Goal: Task Accomplishment & Management: Complete application form

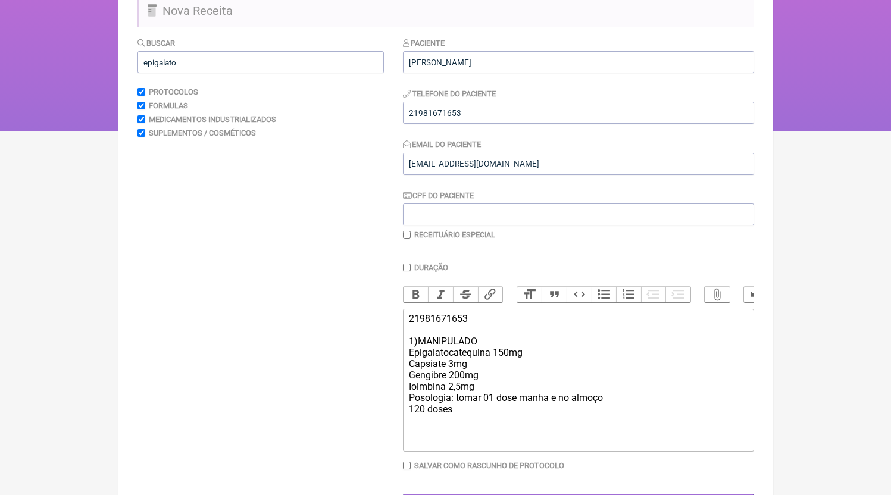
scroll to position [160, 0]
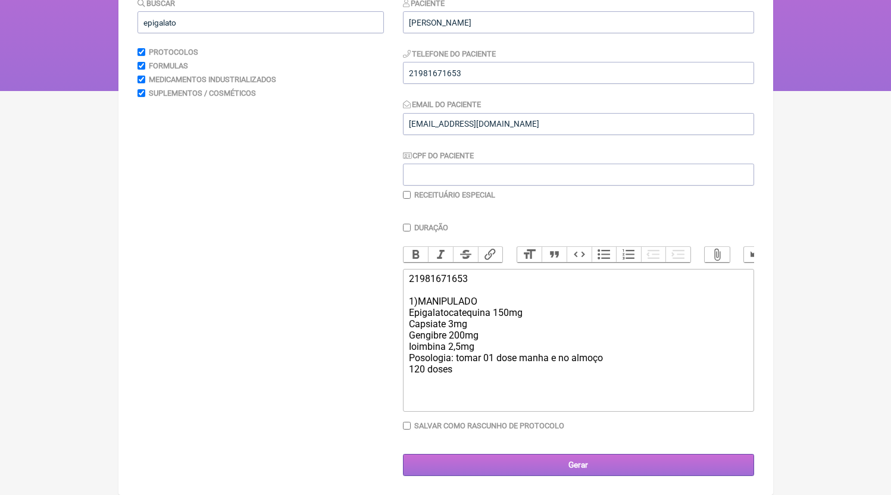
click at [517, 469] on input "Gerar" at bounding box center [578, 465] width 351 height 22
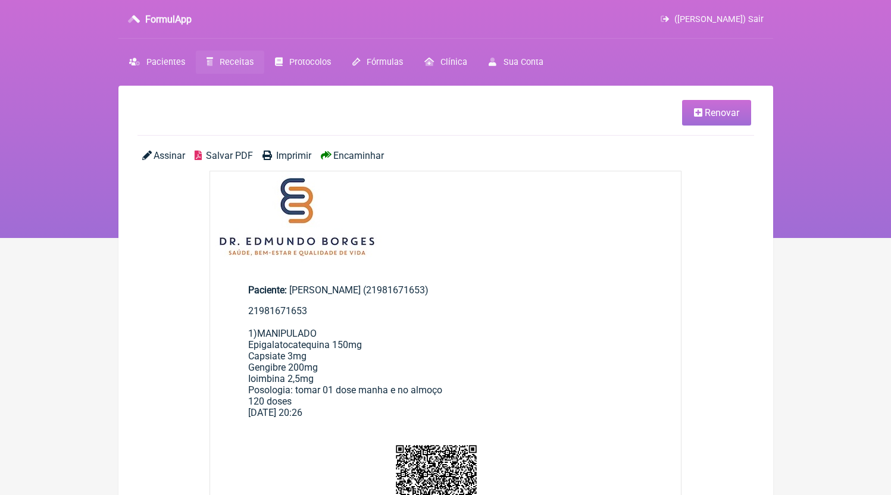
click at [221, 156] on span "Salvar PDF" at bounding box center [229, 155] width 47 height 11
click at [223, 69] on link "Receitas" at bounding box center [230, 62] width 68 height 23
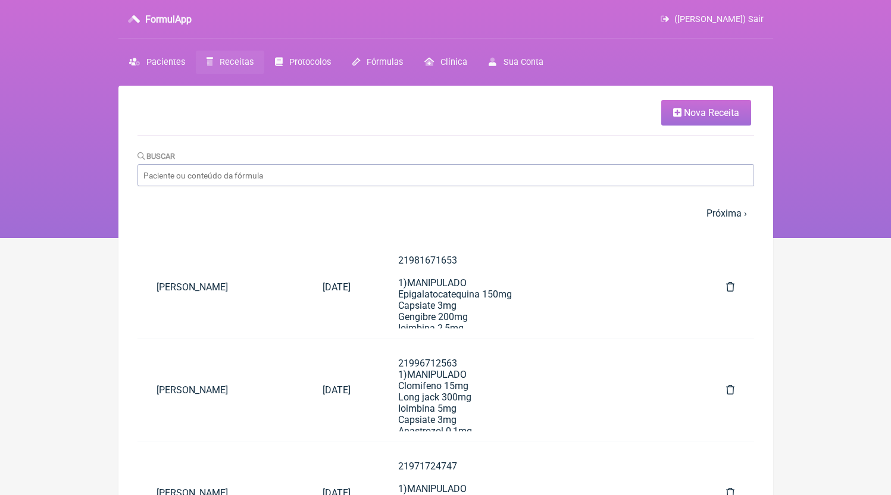
click at [661, 107] on link "Nova Receita" at bounding box center [706, 113] width 90 height 26
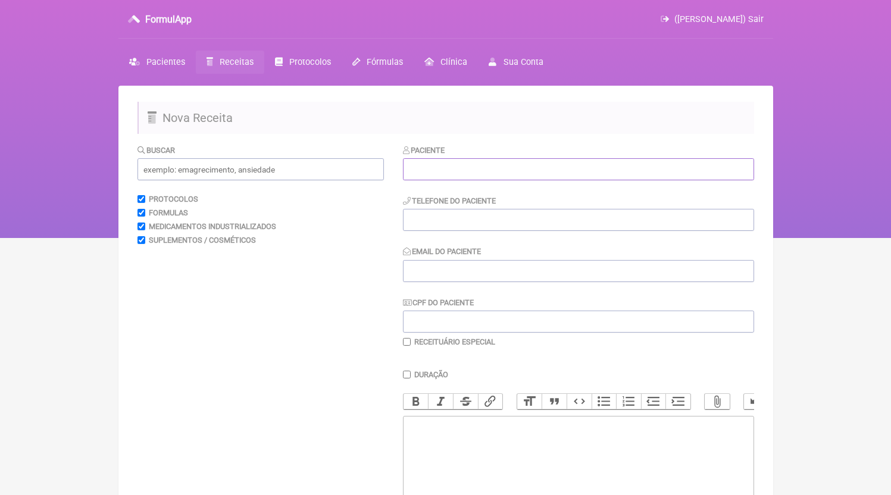
click at [479, 180] on input "text" at bounding box center [578, 169] width 351 height 22
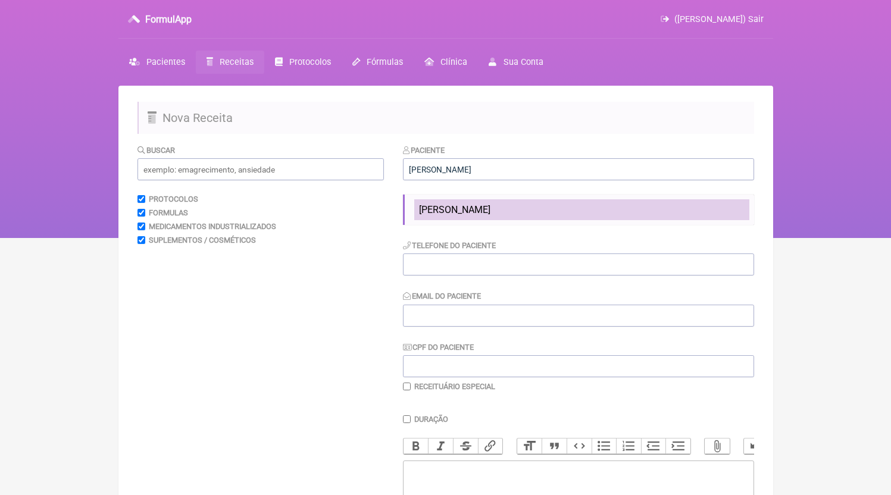
click at [476, 210] on span "Marcelo Lacorte soares" at bounding box center [454, 209] width 71 height 11
type input "Marcelo Lacorte soares"
type input "21996660856"
type input "[EMAIL_ADDRESS][DOMAIN_NAME]"
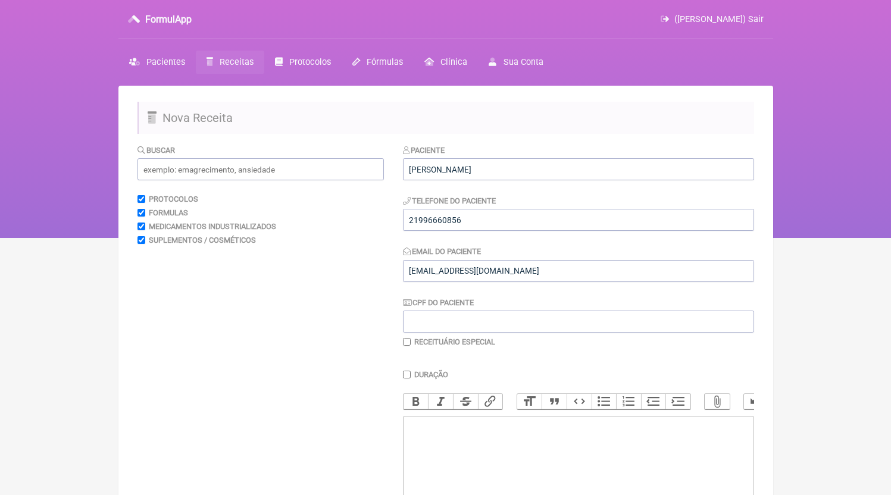
click at [478, 232] on div "Paciente Marcelo Lacorte soares Telefone do Paciente 21996660856 Email do Pacie…" at bounding box center [578, 245] width 351 height 203
click at [479, 229] on input "21996660856" at bounding box center [578, 220] width 351 height 22
click at [494, 445] on trix-editor at bounding box center [578, 487] width 351 height 143
paste trix-editor "<div>21996660856</div>"
click at [519, 481] on trix-editor "21996660856" at bounding box center [578, 487] width 351 height 143
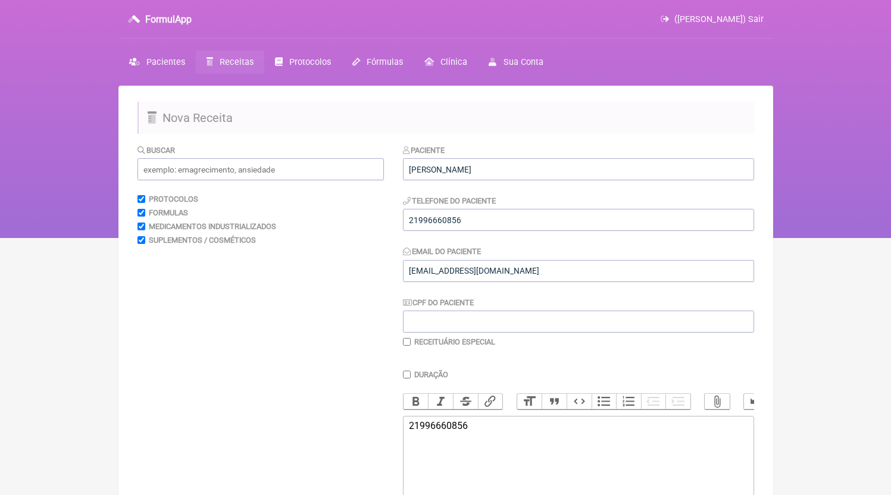
paste trix-editor "<div>219966608561)MANIPULADO<br>Coenzima Q10 100mg<br>Ioimbina 5mg<br>Maca Peru…"
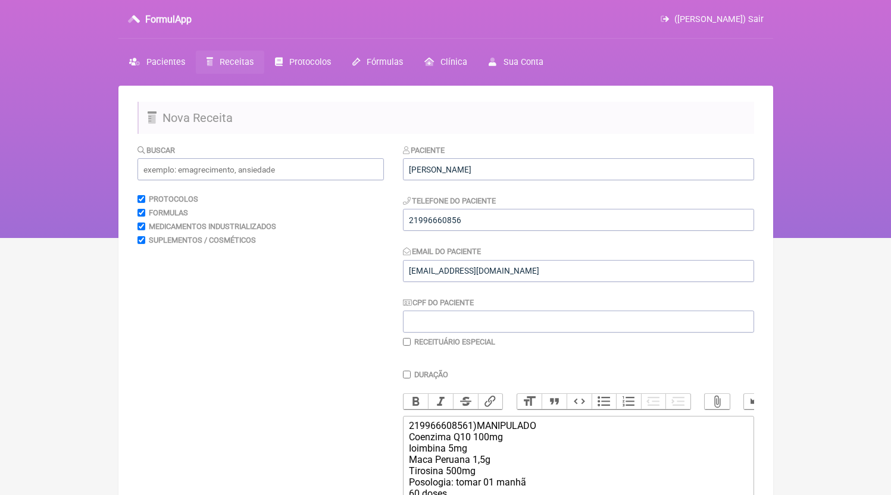
type trix-editor "<div>21996660856<br>1)MANIPULADO<br>Coenzima Q10 100mg<br>Ioimbina 5mg<br>Maca …"
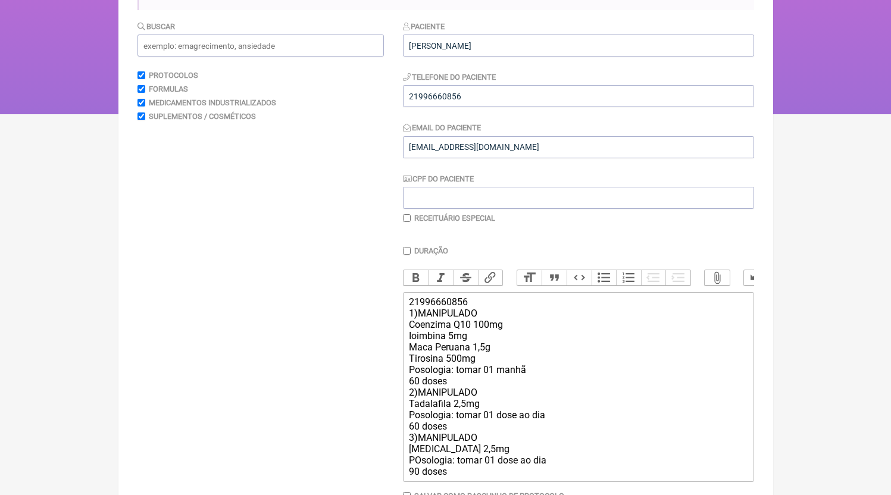
scroll to position [207, 0]
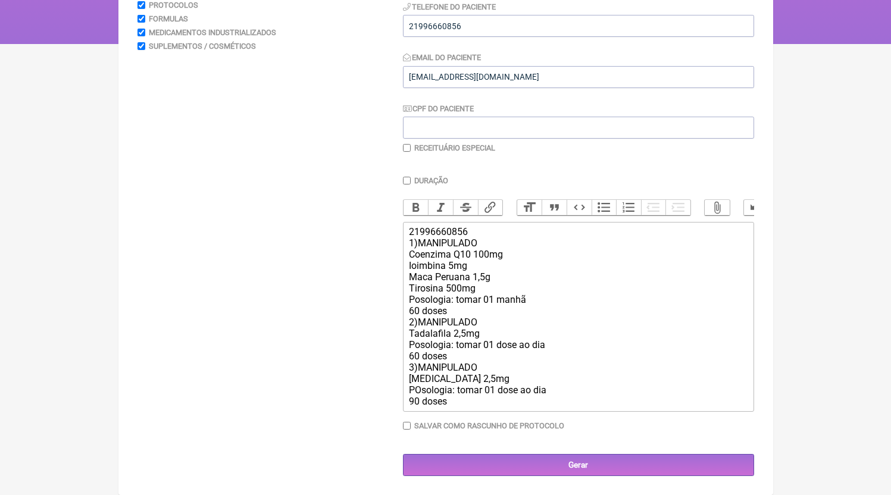
click at [554, 477] on main "Nova Receita Buscar Protocolos Formulas Medicamentos Industrializados Suplement…" at bounding box center [445, 194] width 655 height 604
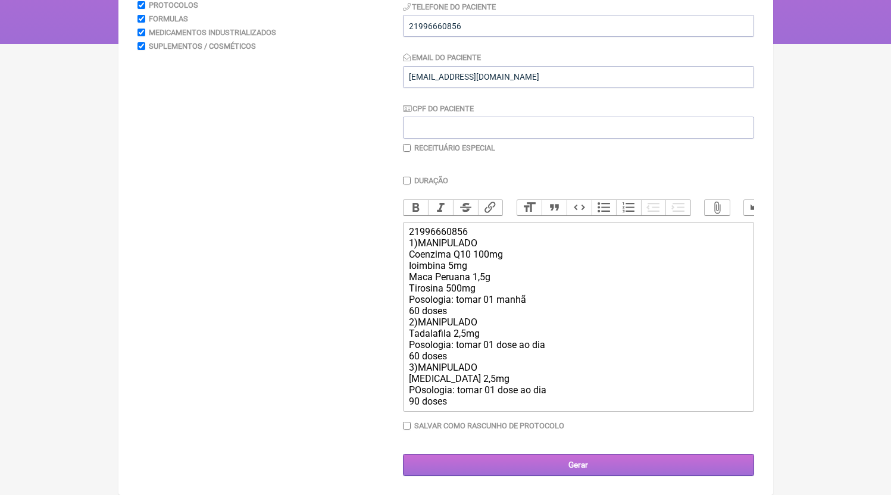
click at [545, 467] on input "Gerar" at bounding box center [578, 465] width 351 height 22
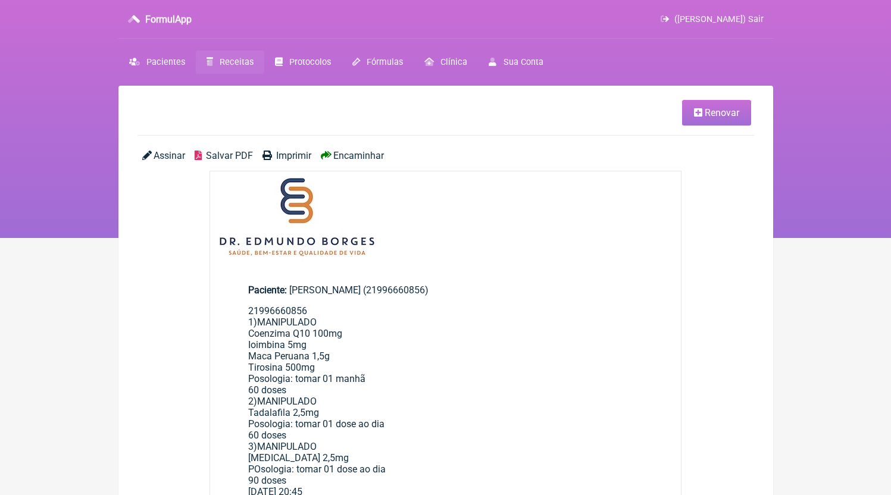
click at [226, 152] on span "Salvar PDF" at bounding box center [229, 155] width 47 height 11
